Goal: Task Accomplishment & Management: Manage account settings

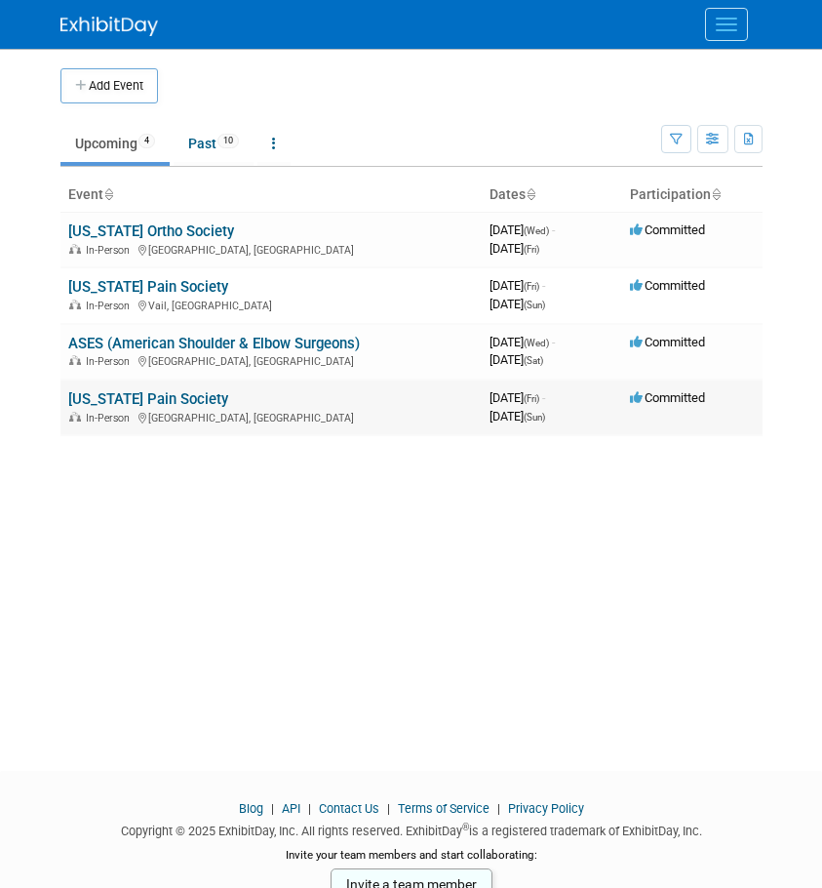
drag, startPoint x: 0, startPoint y: 0, endPoint x: 137, endPoint y: 400, distance: 422.6
click at [137, 400] on link "[US_STATE] Pain Society" at bounding box center [148, 399] width 160 height 18
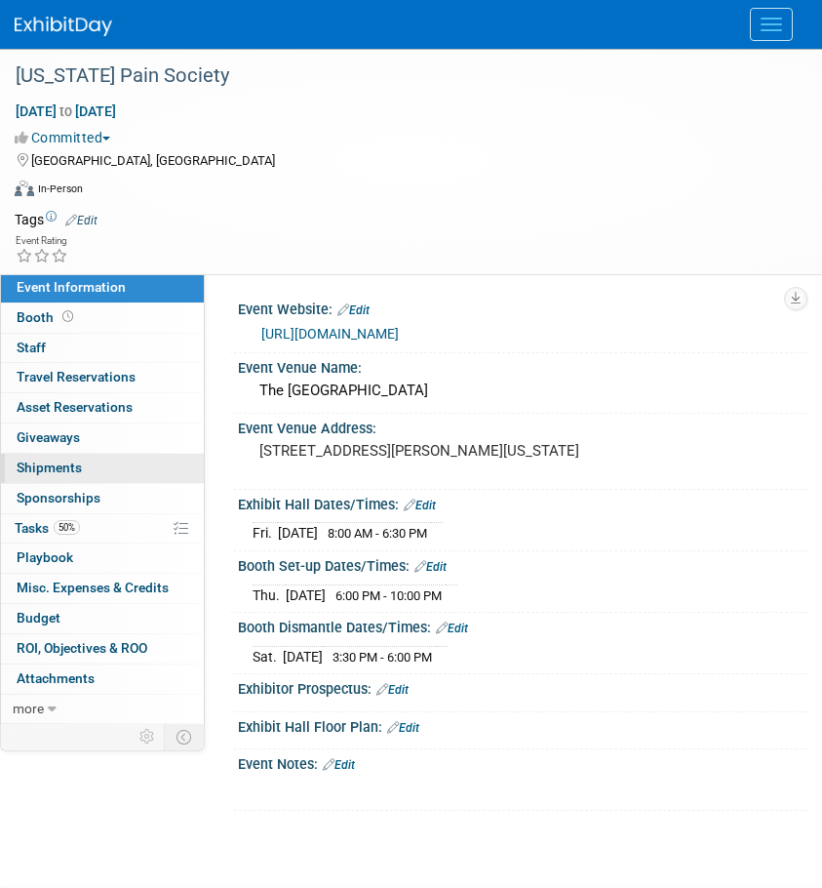
click at [44, 465] on span "Shipments 0" at bounding box center [49, 467] width 65 height 16
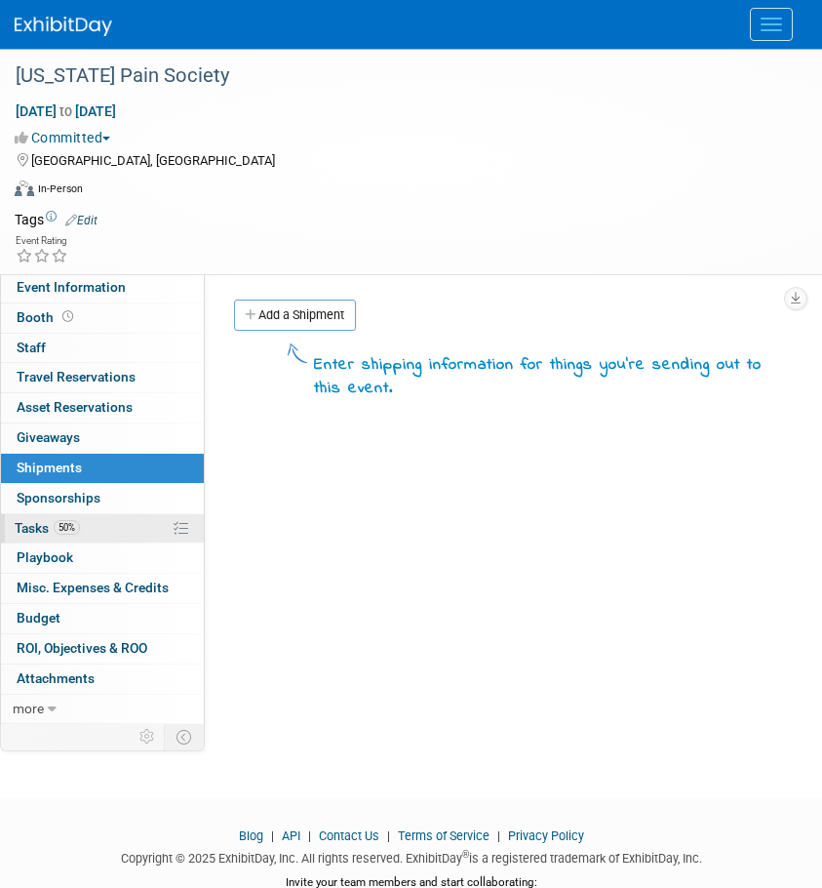
click at [35, 526] on span "Tasks 50%" at bounding box center [47, 528] width 65 height 16
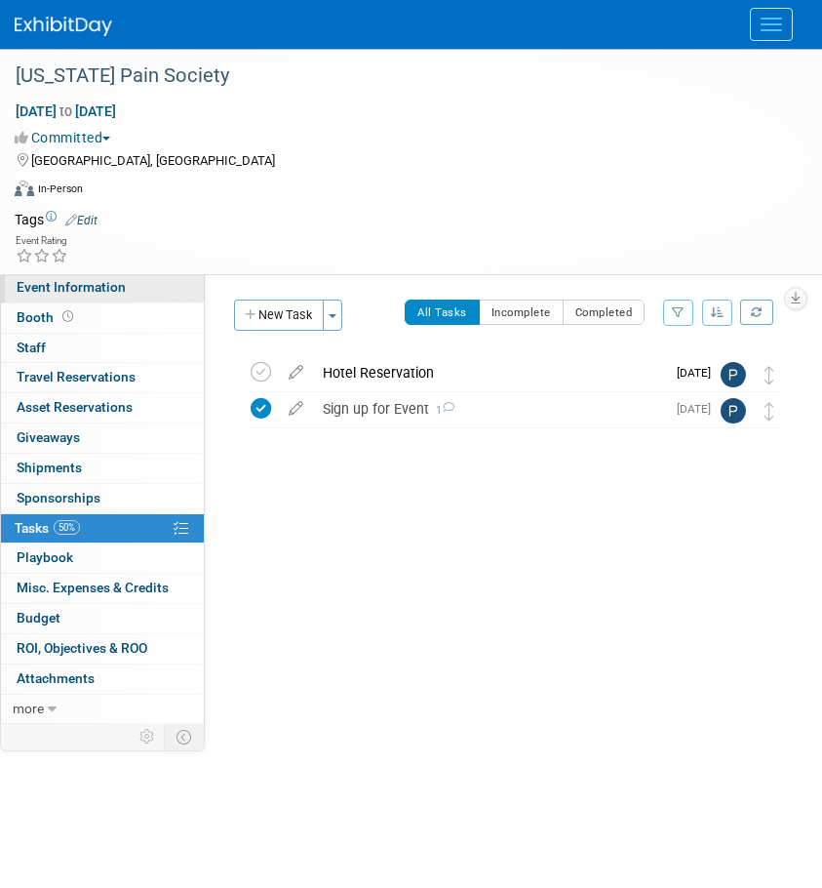
click at [79, 290] on span "Event Information" at bounding box center [71, 287] width 109 height 16
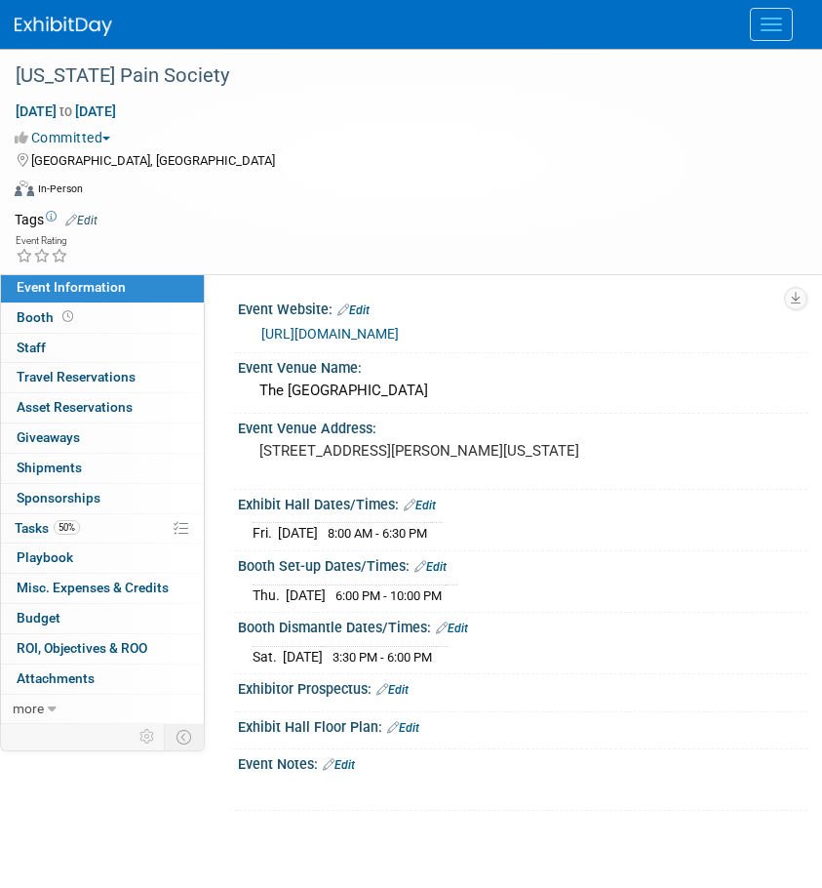
click at [361, 330] on link "https://www.texaspain.org/annual-scientific-meeting#Exhibits" at bounding box center [330, 334] width 138 height 16
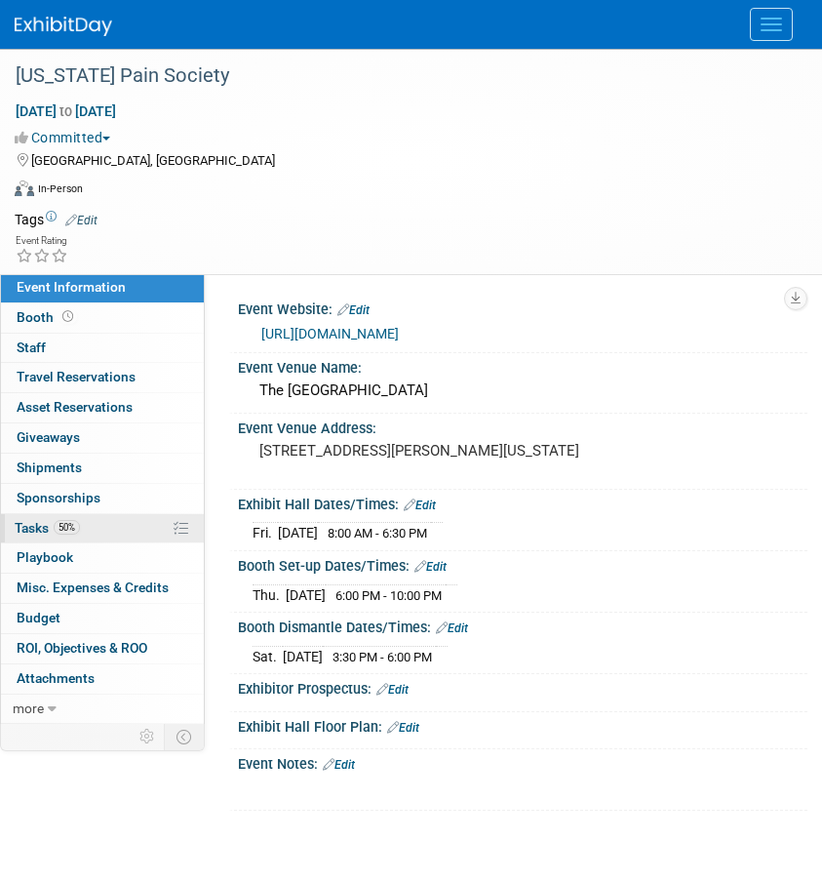
click at [41, 531] on span "Tasks 50%" at bounding box center [47, 528] width 65 height 16
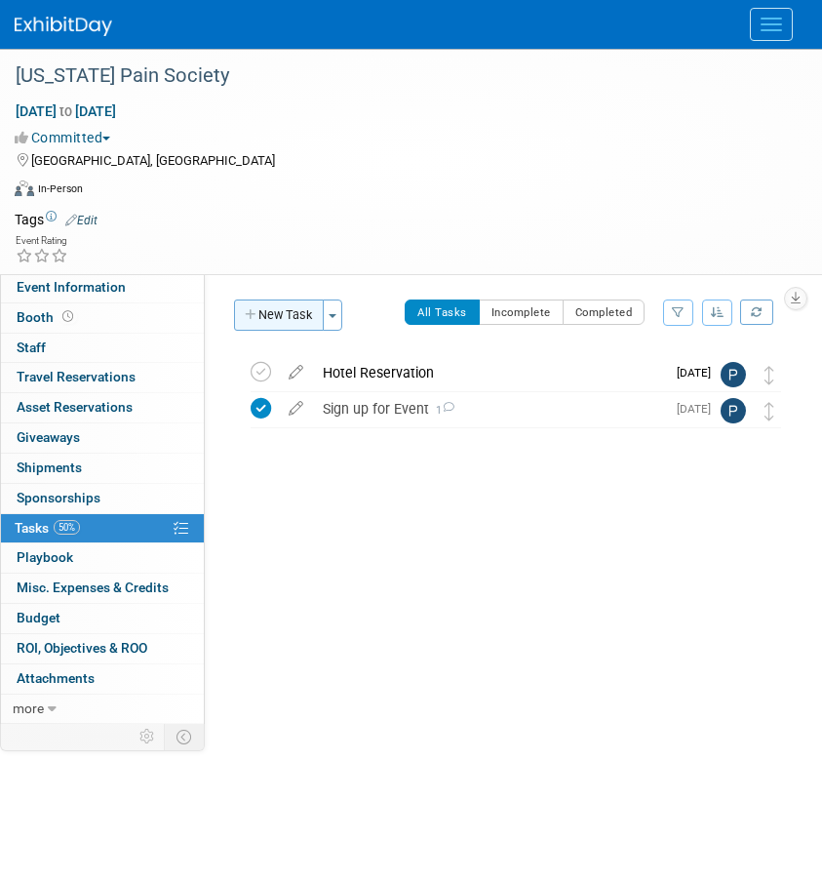
click at [307, 319] on button "New Task" at bounding box center [279, 314] width 90 height 31
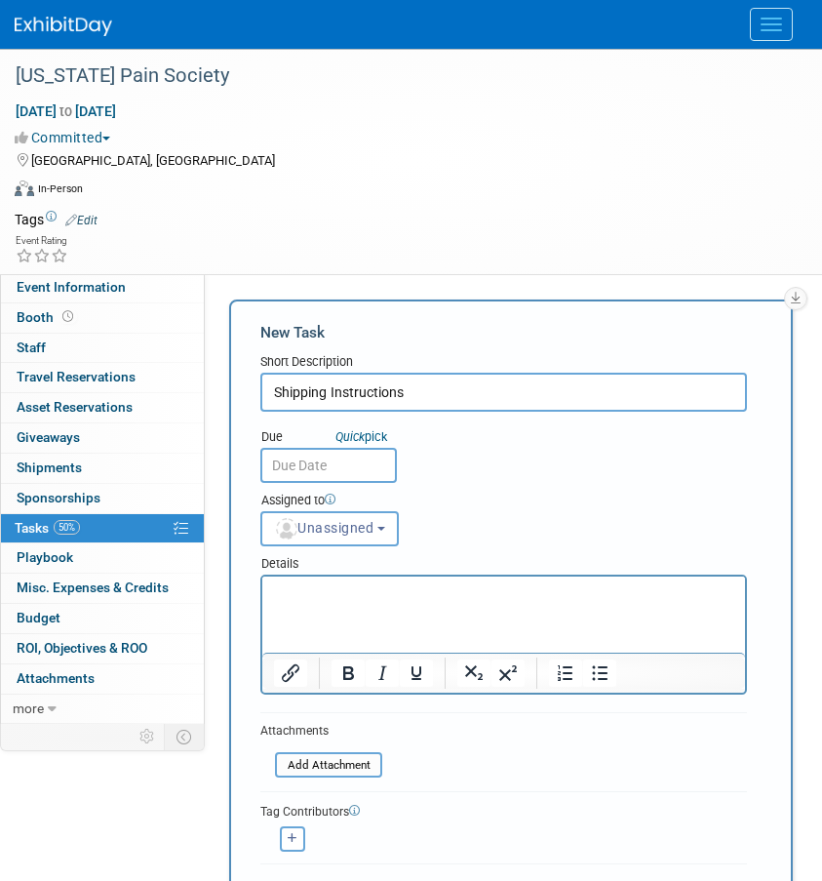
type input "Shipping Instructions"
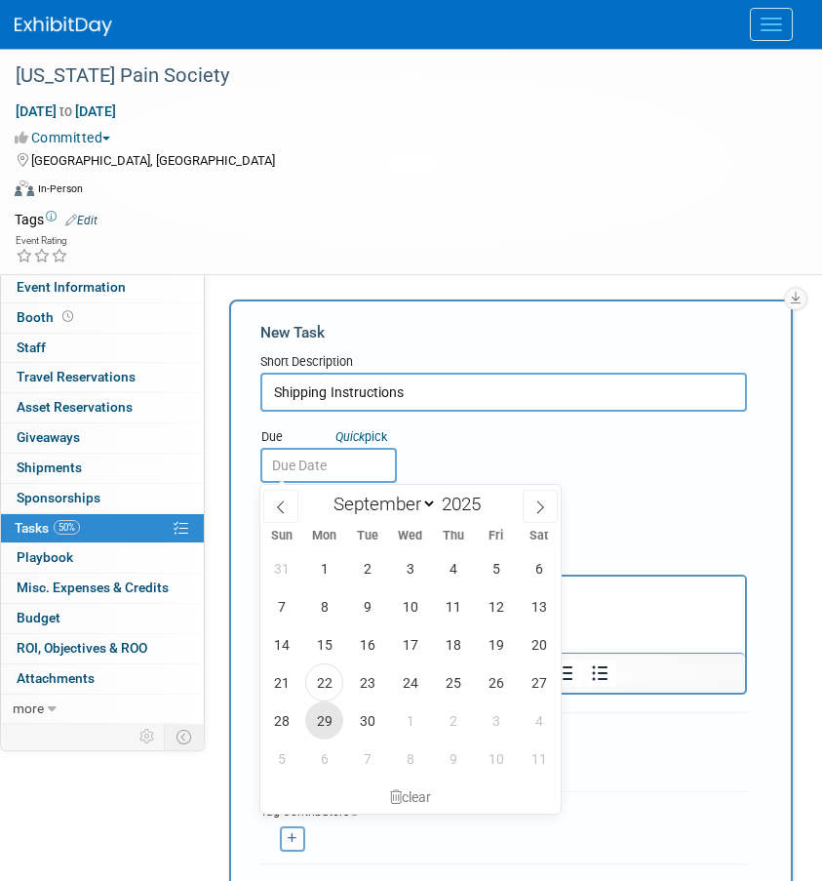
click at [325, 723] on span "29" at bounding box center [324, 720] width 38 height 38
type input "Sep 29, 2025"
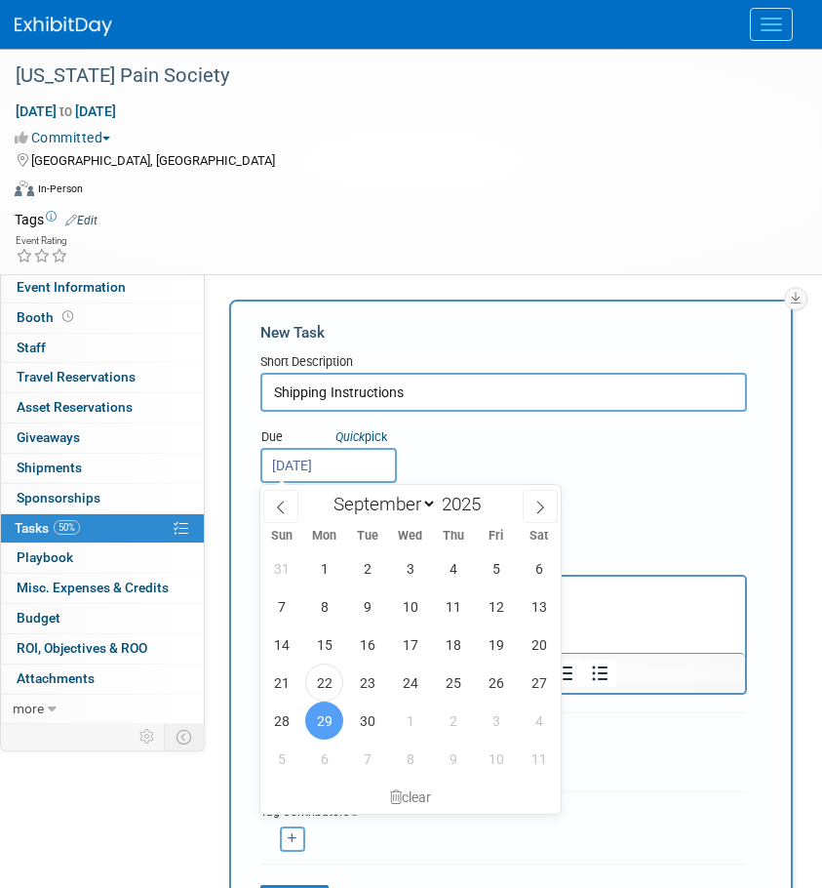
click at [484, 202] on div "Virtual In-Person Hybrid <img src="https://www.exhibitday.com/Images/Format-Vir…" at bounding box center [406, 192] width 783 height 29
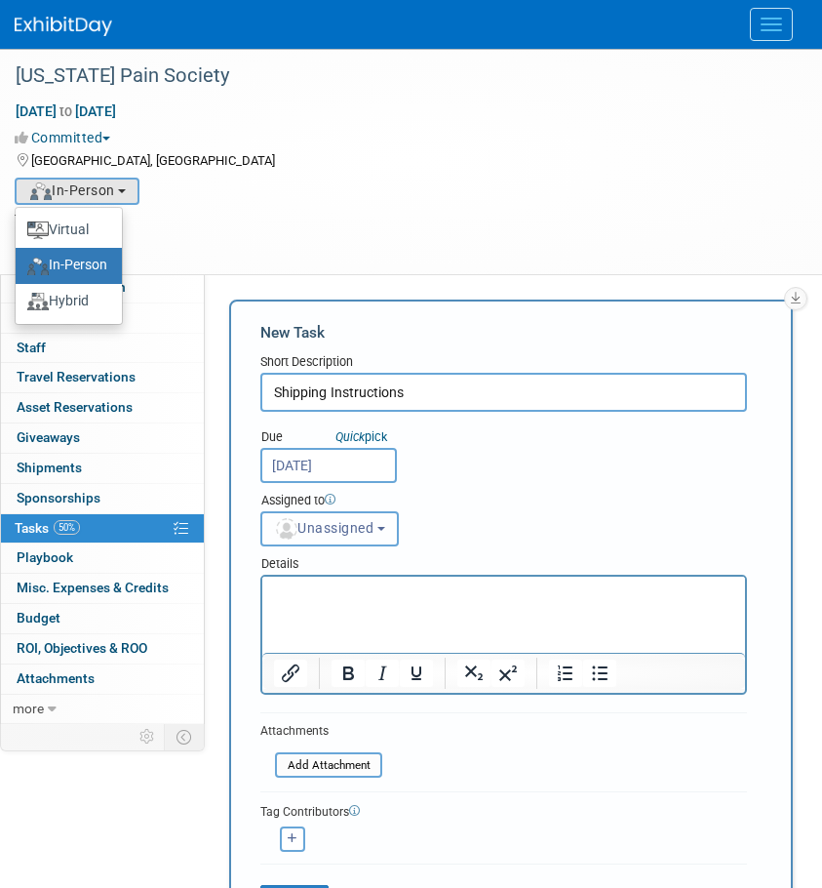
click at [372, 537] on button "Unassigned" at bounding box center [329, 528] width 139 height 35
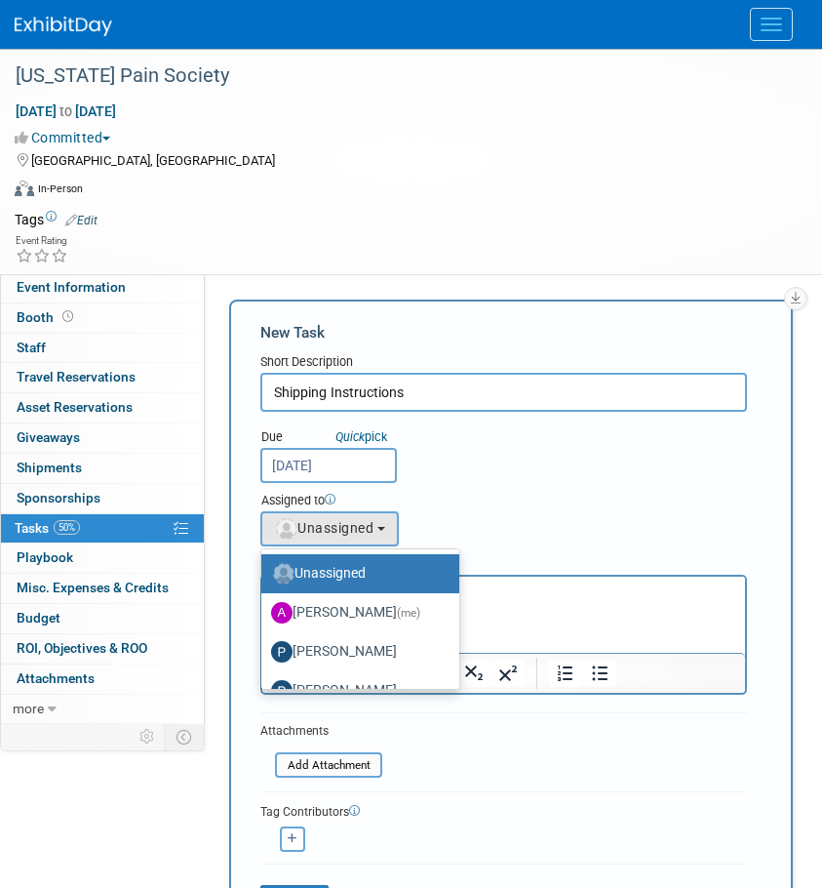
click at [347, 609] on label "Allison Walsh (me)" at bounding box center [355, 612] width 169 height 31
click at [264, 609] on input "Allison Walsh (me)" at bounding box center [258, 610] width 13 height 13
select select "b111c8b2-00cf-4d49-8738-f3fbd1512bc6"
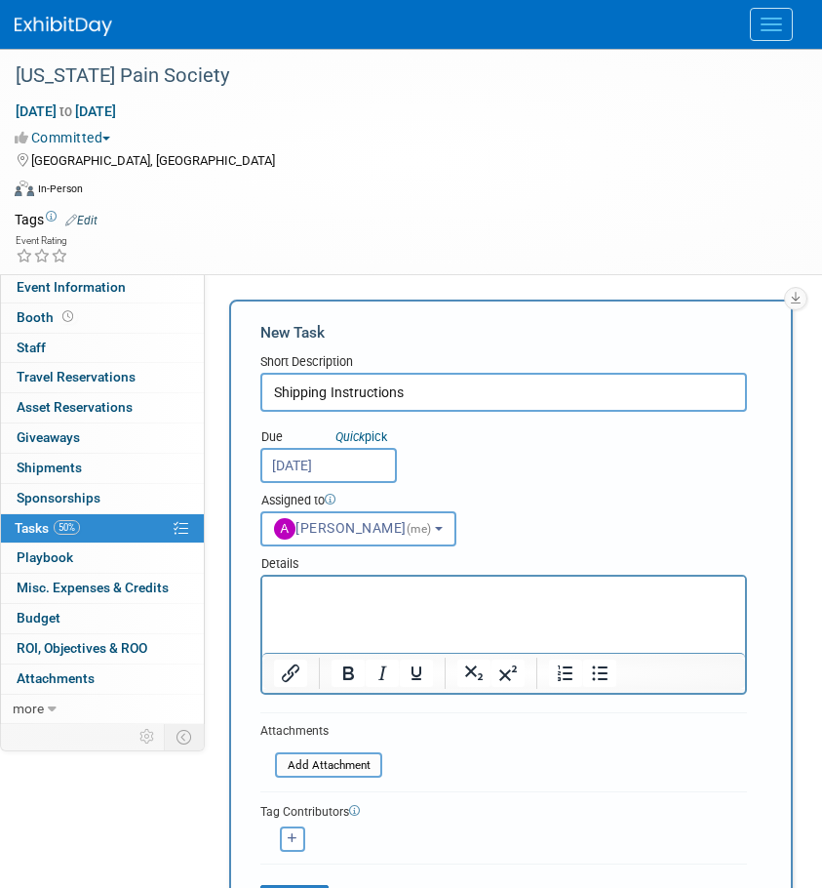
click at [361, 604] on html at bounding box center [503, 589] width 483 height 27
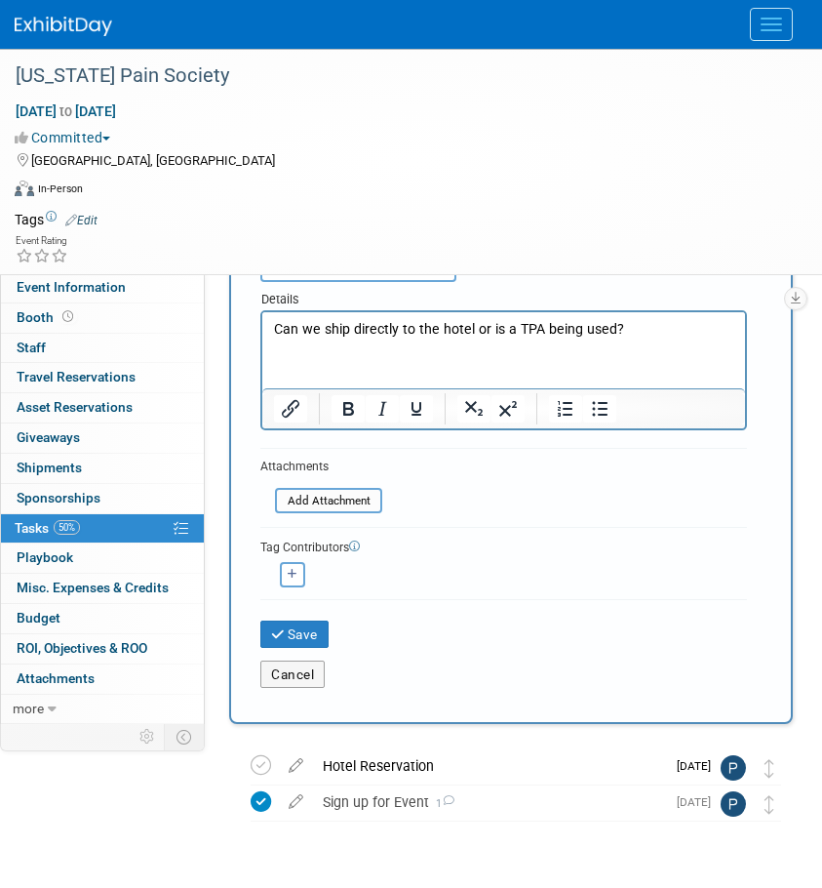
scroll to position [293, 0]
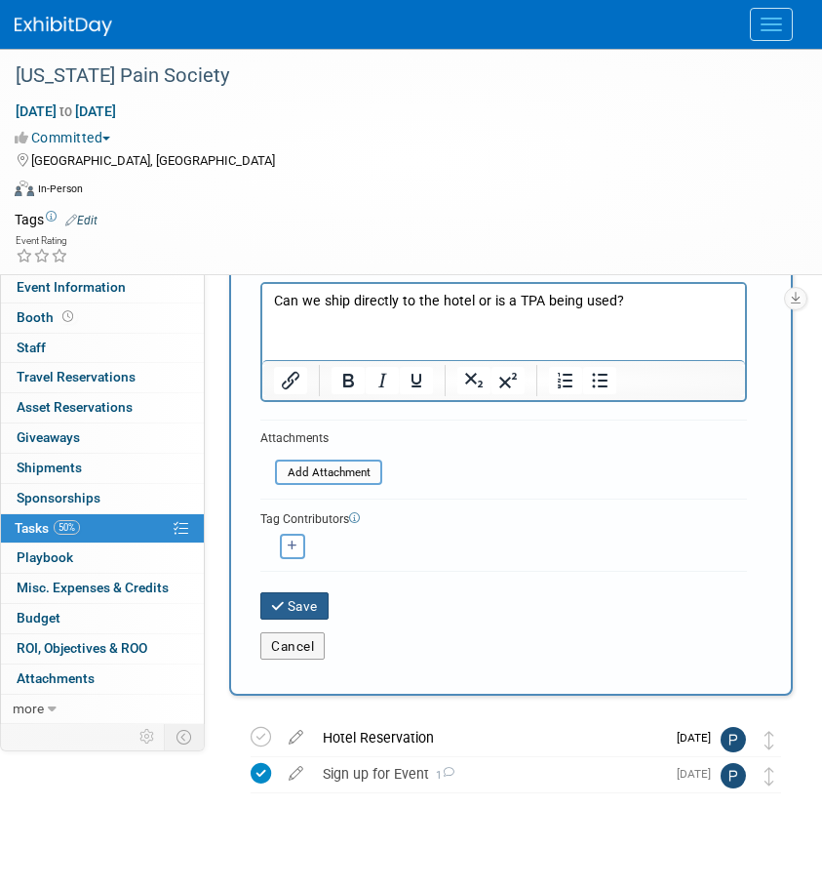
click at [318, 605] on button "Save" at bounding box center [294, 605] width 68 height 27
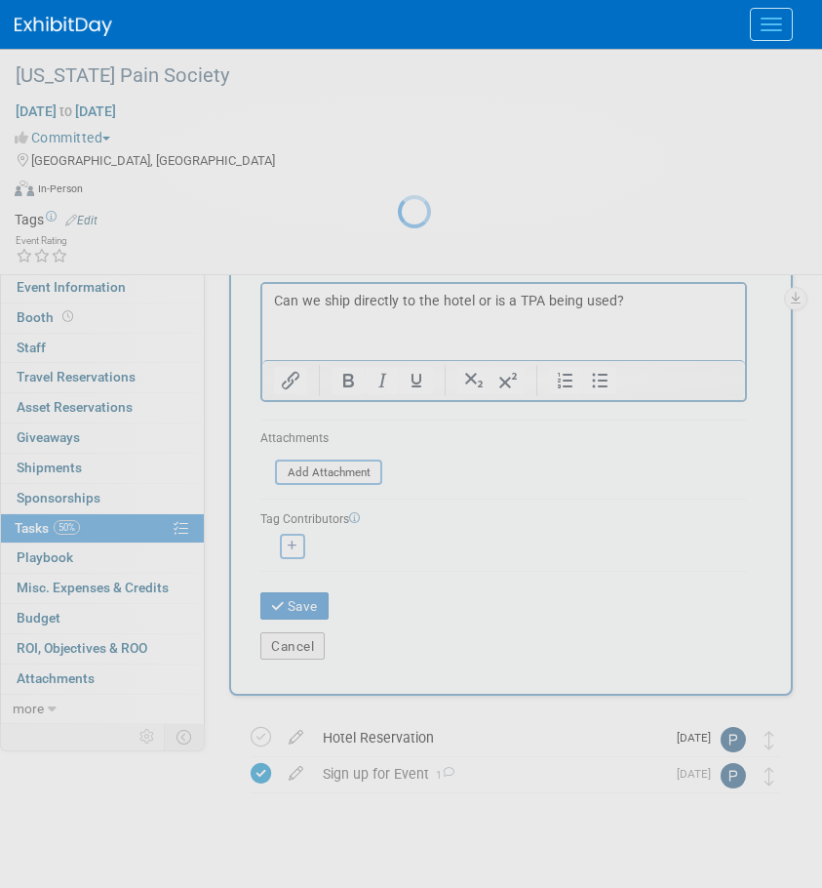
scroll to position [0, 0]
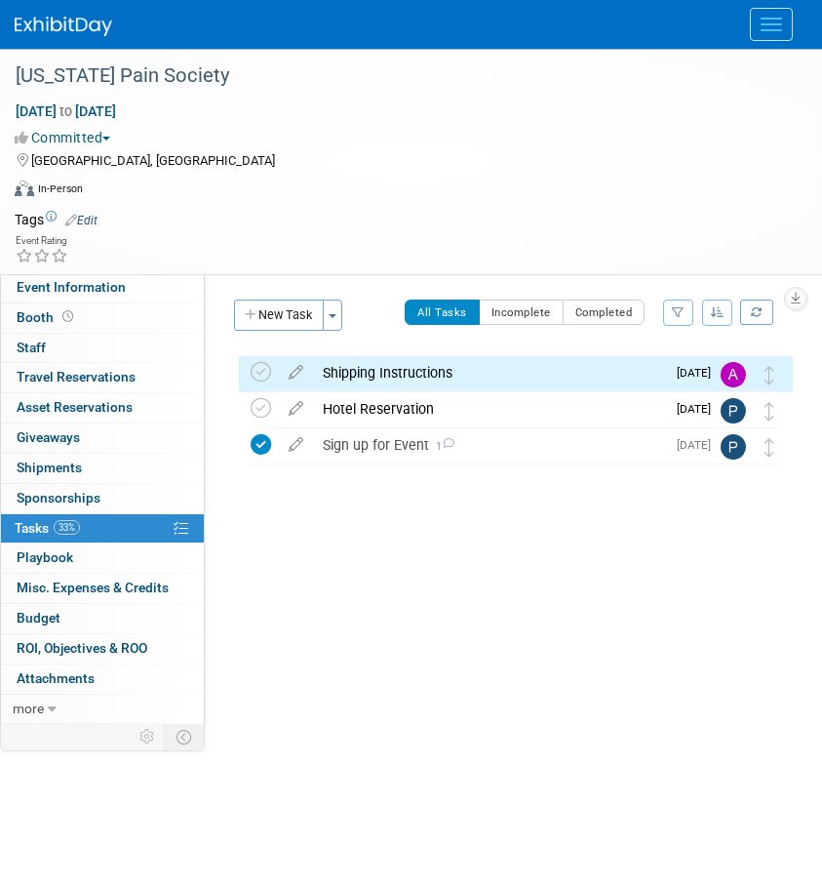
click at [398, 371] on div "Shipping Instructions" at bounding box center [489, 372] width 352 height 33
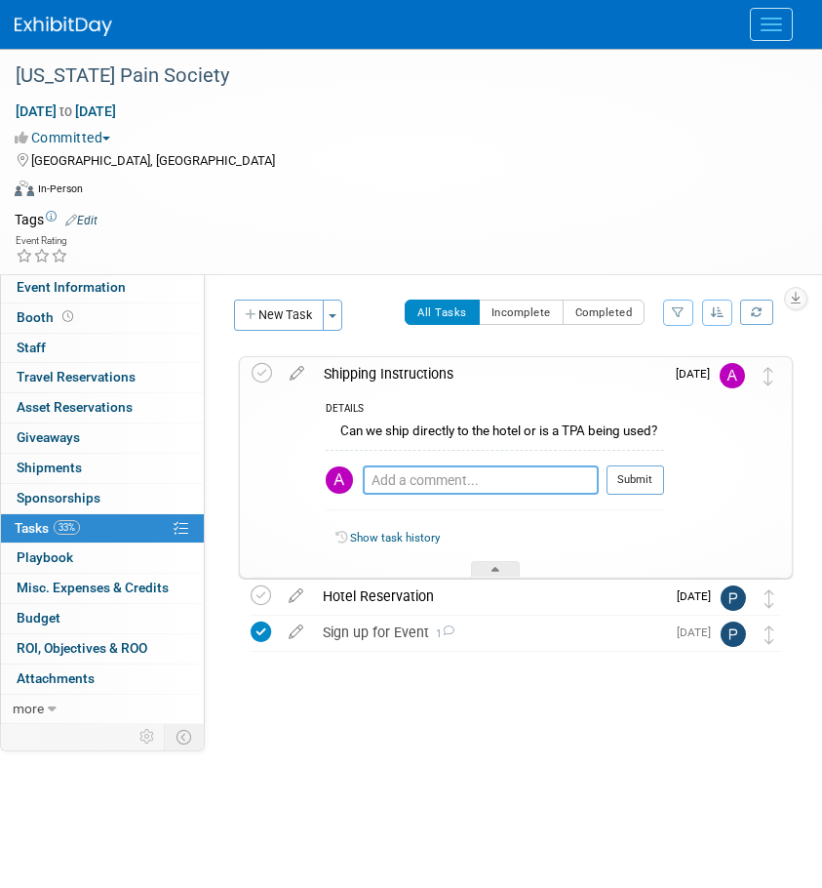
click at [410, 473] on textarea at bounding box center [481, 479] width 236 height 29
type textarea "m"
type textarea "Emailed TPS for more info."
click at [617, 497] on div at bounding box center [636, 502] width 58 height 15
click at [618, 487] on button "Submit" at bounding box center [636, 479] width 58 height 29
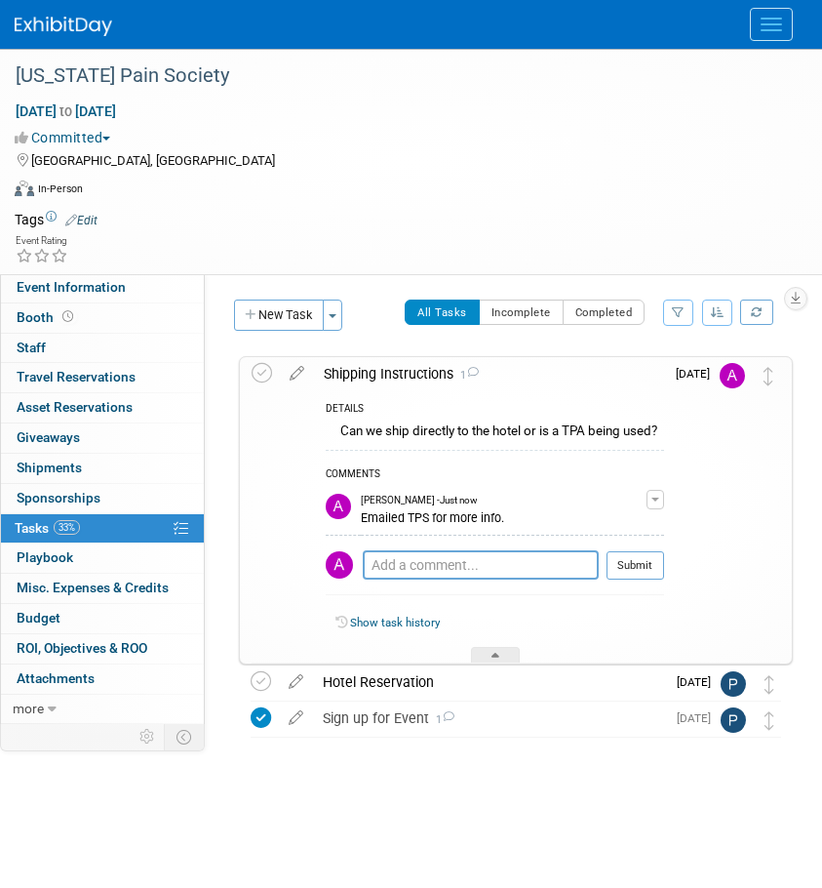
click at [64, 29] on img at bounding box center [64, 27] width 98 height 20
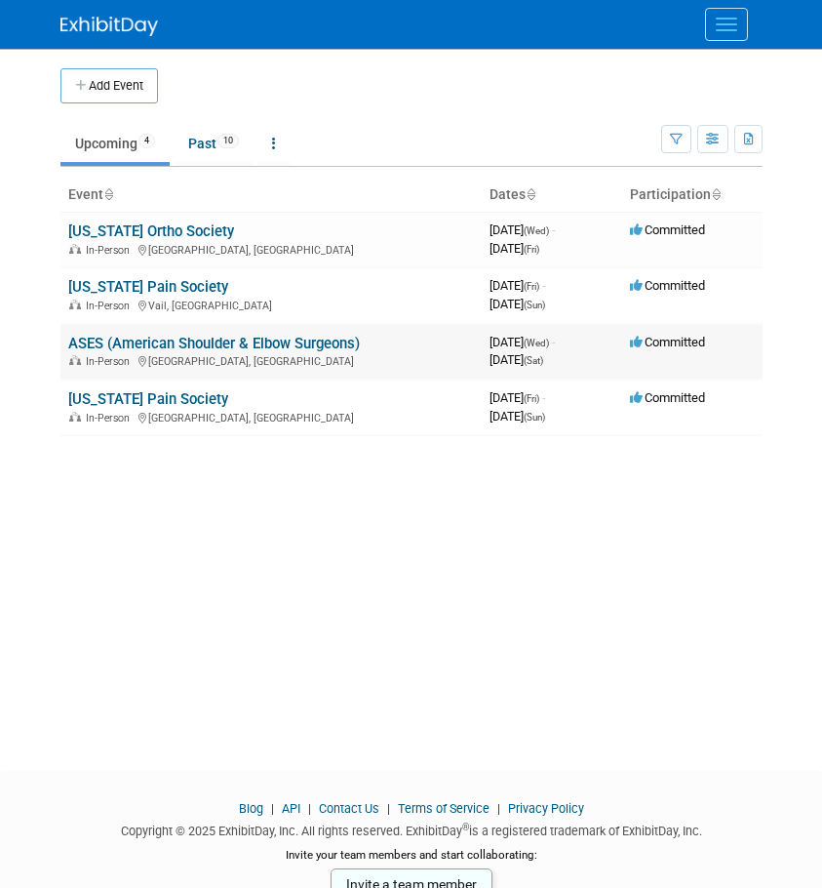
click at [118, 340] on link "ASES (American Shoulder & Elbow Surgeons)" at bounding box center [214, 344] width 292 height 18
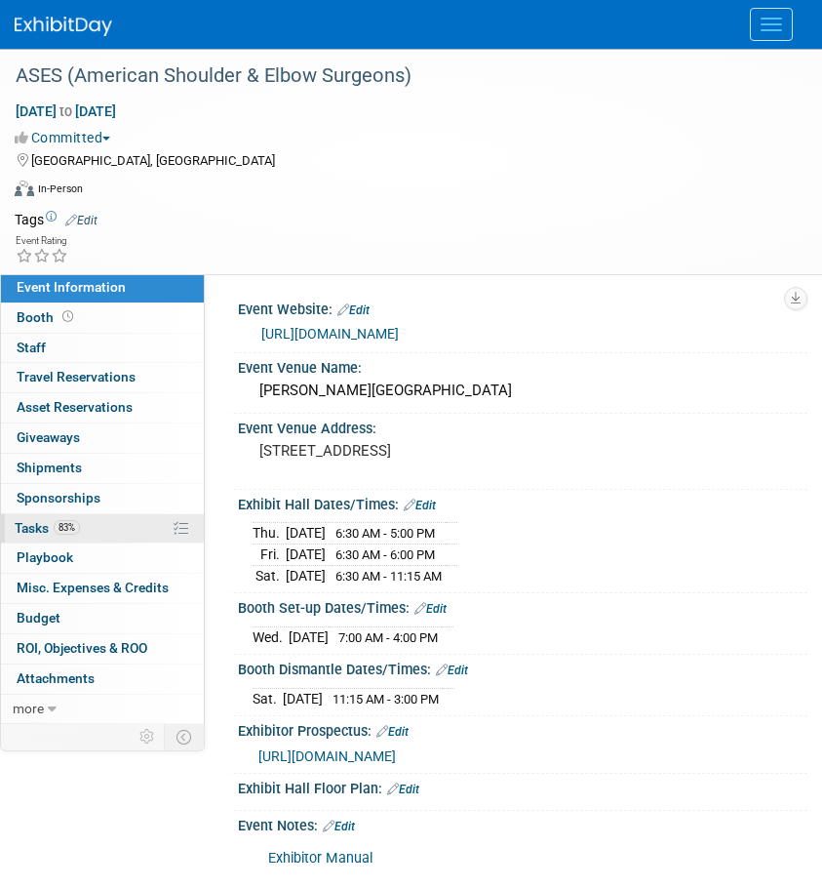
click at [27, 534] on span "Tasks 83%" at bounding box center [47, 528] width 65 height 16
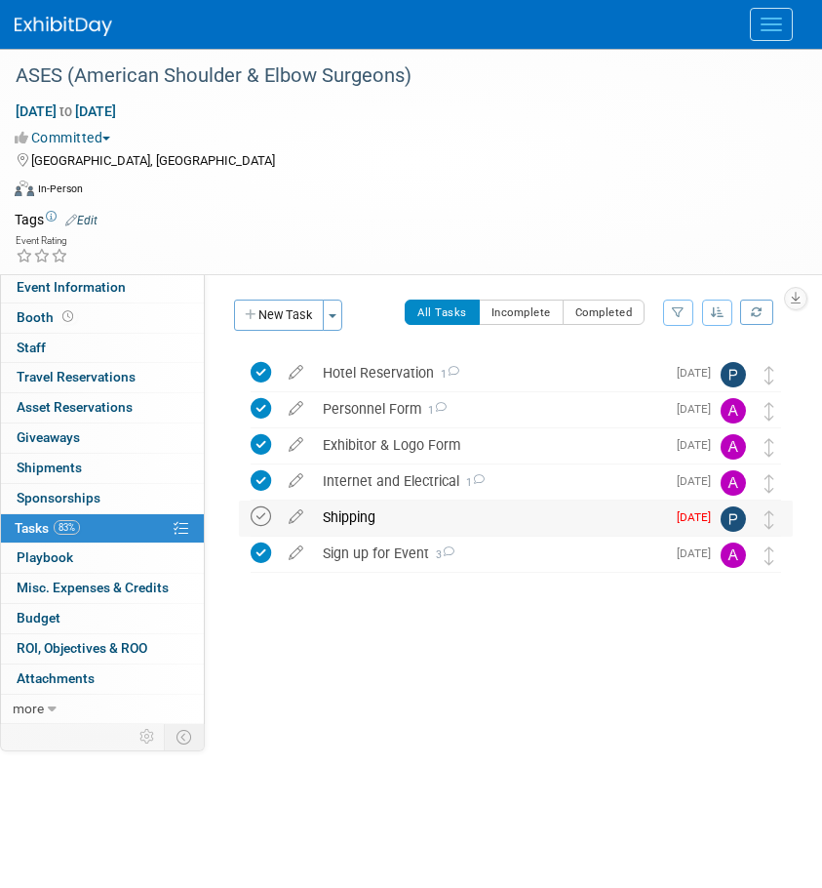
click at [267, 515] on icon at bounding box center [261, 516] width 20 height 20
click at [46, 19] on img at bounding box center [64, 27] width 98 height 20
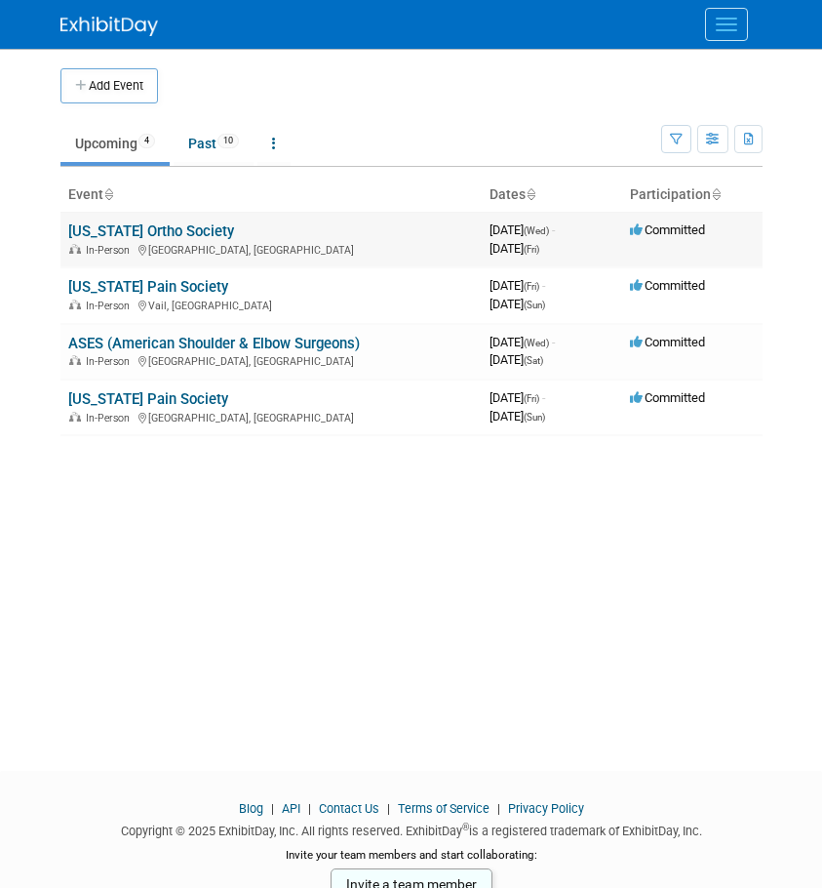
click at [168, 233] on link "[US_STATE] Ortho Society" at bounding box center [151, 231] width 166 height 18
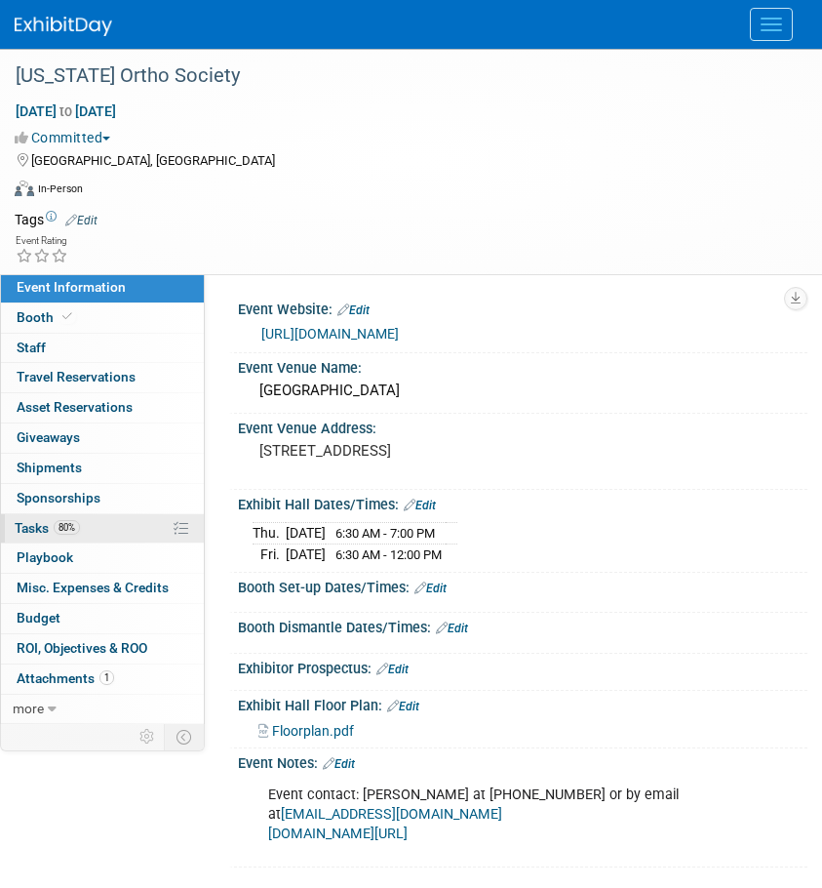
click at [49, 531] on span "Tasks 80%" at bounding box center [47, 528] width 65 height 16
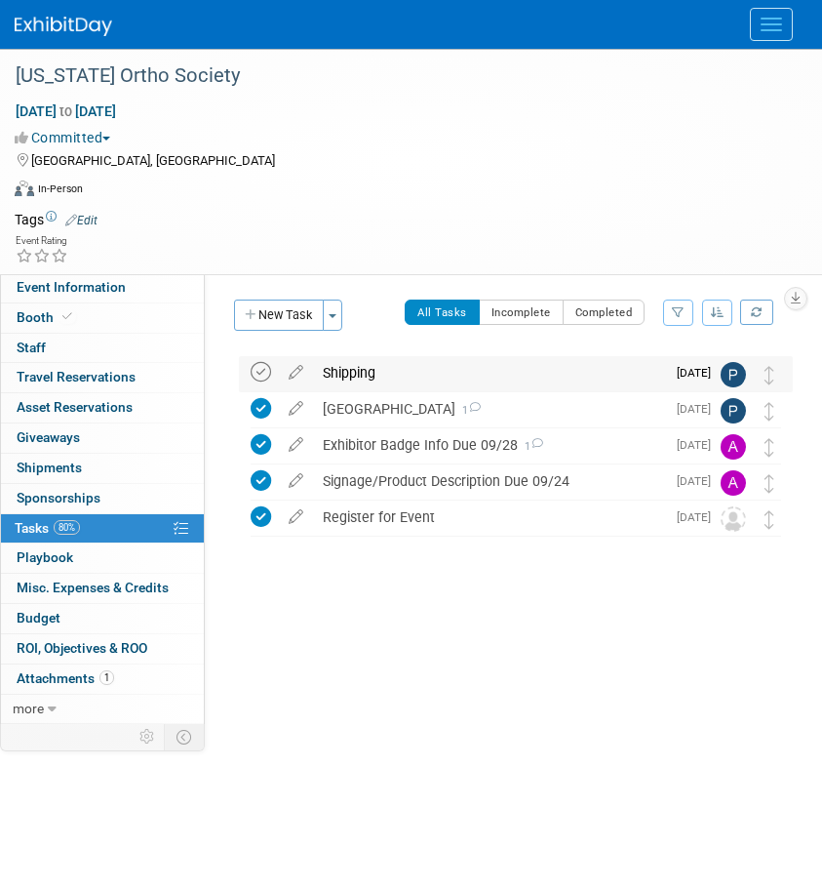
click at [259, 375] on icon at bounding box center [261, 372] width 20 height 20
click at [61, 287] on span "Event Information" at bounding box center [71, 287] width 109 height 16
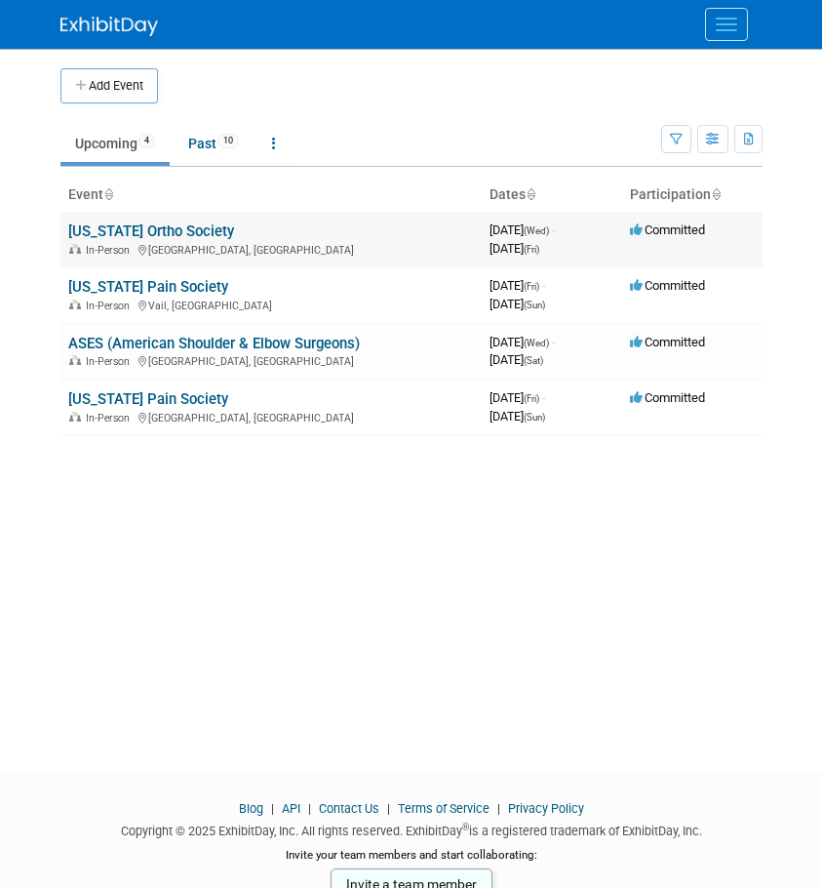
click at [206, 219] on td "[US_STATE] Ortho Society In-Person [GEOGRAPHIC_DATA], [GEOGRAPHIC_DATA]" at bounding box center [270, 240] width 421 height 56
click at [219, 227] on link "[US_STATE] Ortho Society" at bounding box center [151, 231] width 166 height 18
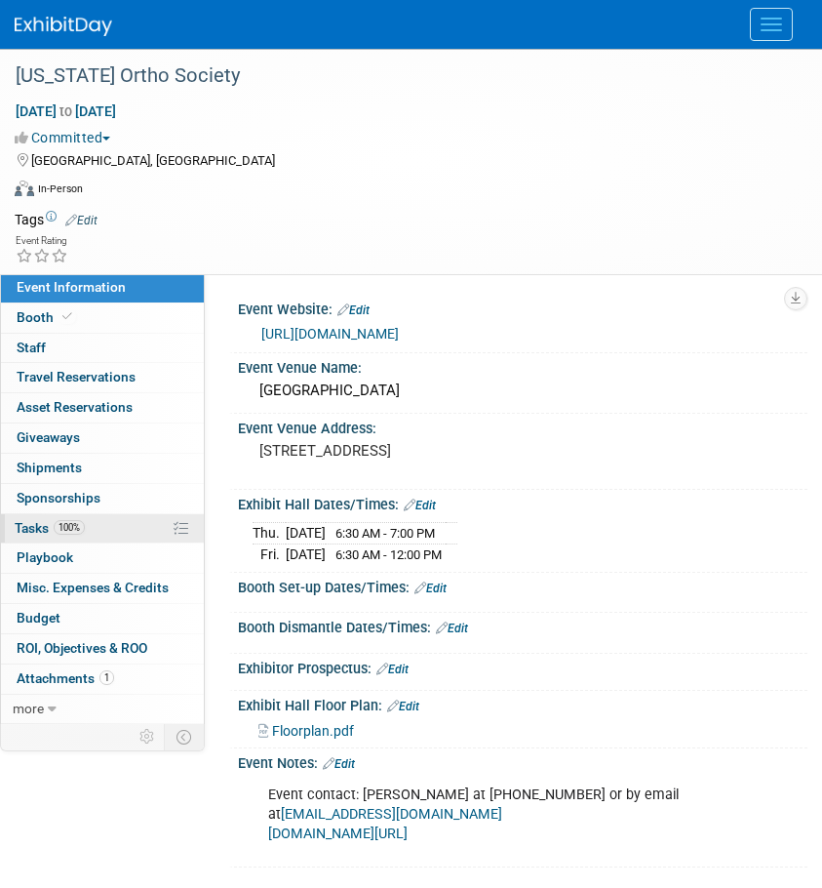
click at [36, 539] on link "100% Tasks 100%" at bounding box center [102, 528] width 203 height 29
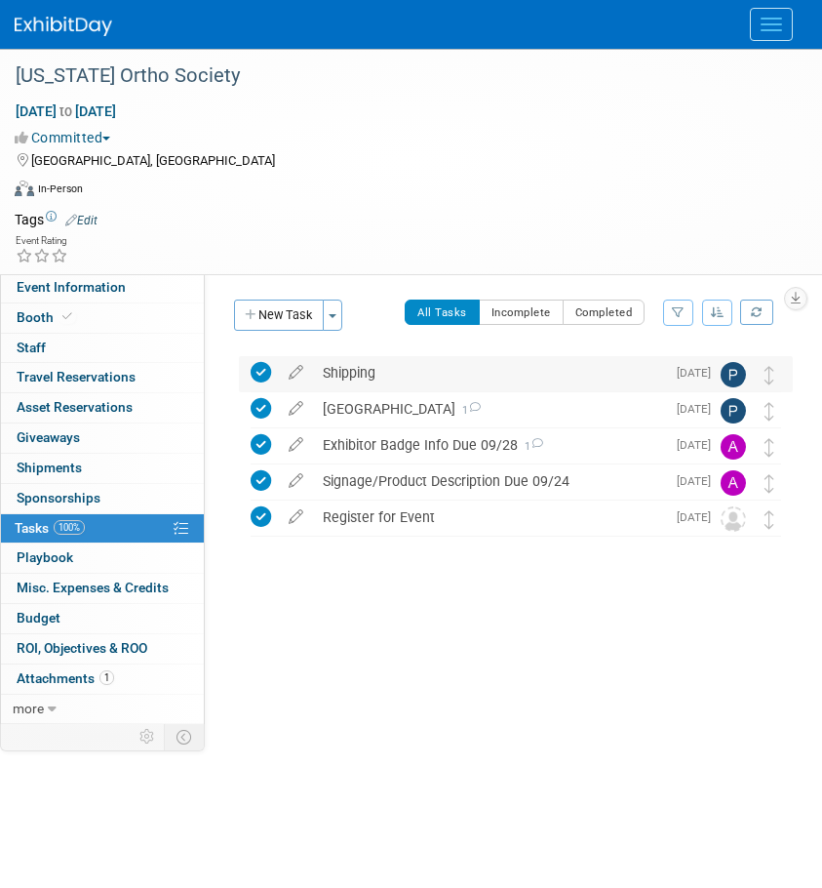
click at [254, 377] on icon at bounding box center [261, 372] width 20 height 20
click at [379, 365] on div "Shipping" at bounding box center [489, 372] width 352 height 33
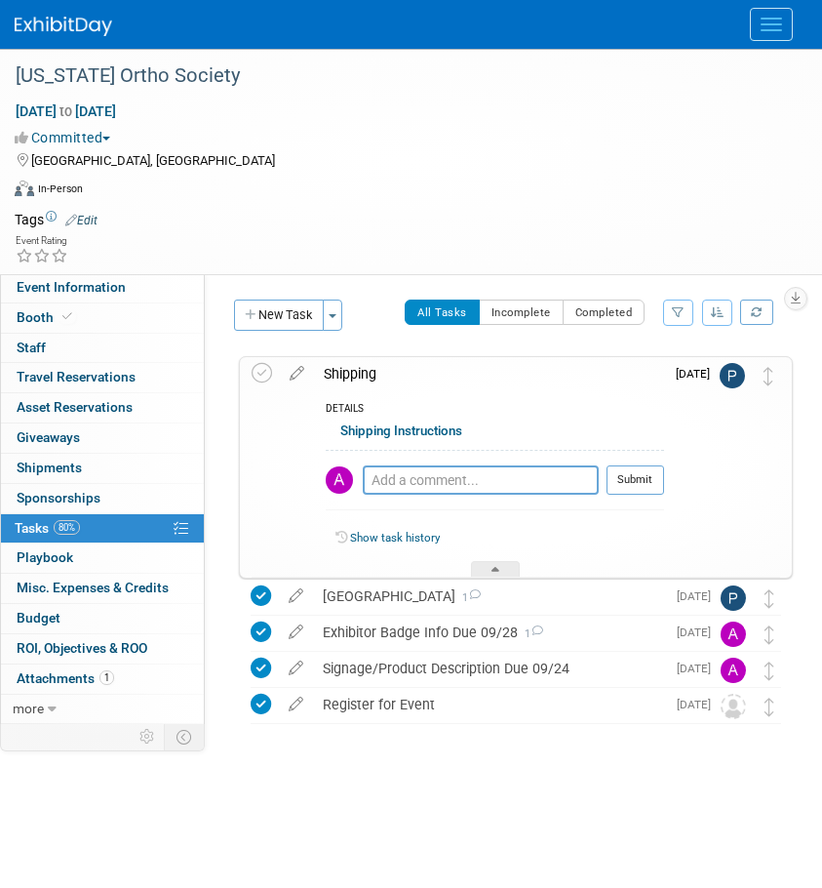
click at [387, 432] on link "Shipping Instructions" at bounding box center [401, 430] width 122 height 15
